Goal: Information Seeking & Learning: Learn about a topic

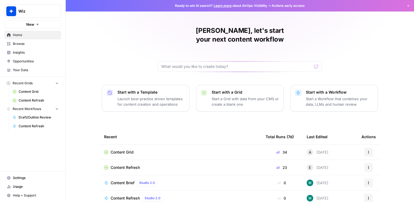
click at [31, 52] on span "Insights" at bounding box center [36, 52] width 46 height 5
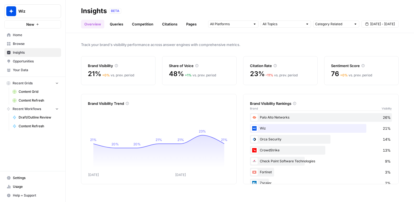
click at [118, 26] on link "Queries" at bounding box center [117, 24] width 20 height 9
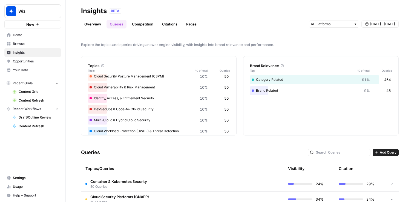
click at [144, 23] on link "Competition" at bounding box center [143, 24] width 28 height 9
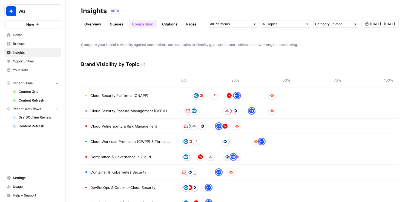
click at [171, 22] on link "Citations" at bounding box center [170, 24] width 22 height 9
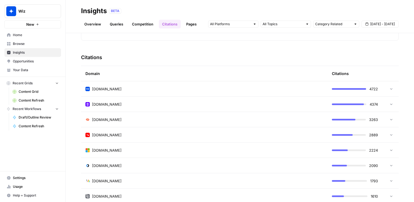
scroll to position [111, 0]
click at [157, 90] on div "[DOMAIN_NAME]" at bounding box center [205, 89] width 238 height 5
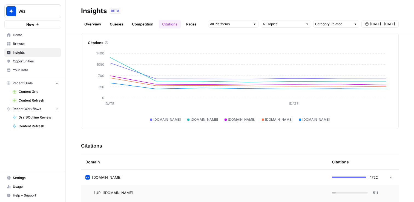
scroll to position [0, 0]
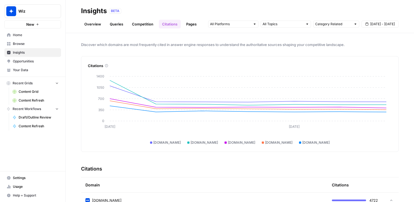
click at [35, 60] on span "Opportunities" at bounding box center [36, 61] width 46 height 5
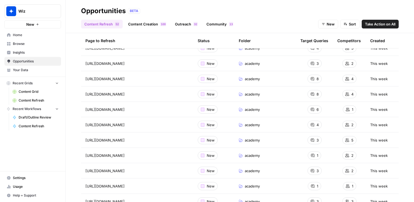
scroll to position [50, 0]
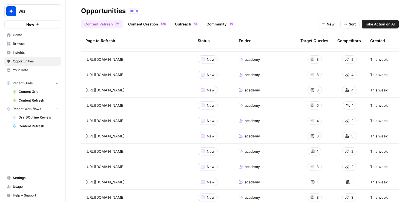
click at [283, 27] on div "Content Refresh 2 5 Content Creation 0 0 1 Outreach 2 3 Community 3 1 New Sort …" at bounding box center [240, 21] width 318 height 13
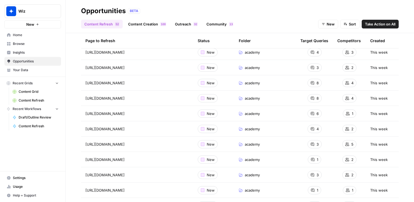
scroll to position [41, 0]
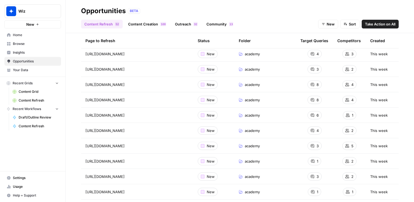
click at [34, 53] on span "Insights" at bounding box center [36, 52] width 46 height 5
